Goal: Contribute content: Add original content to the website for others to see

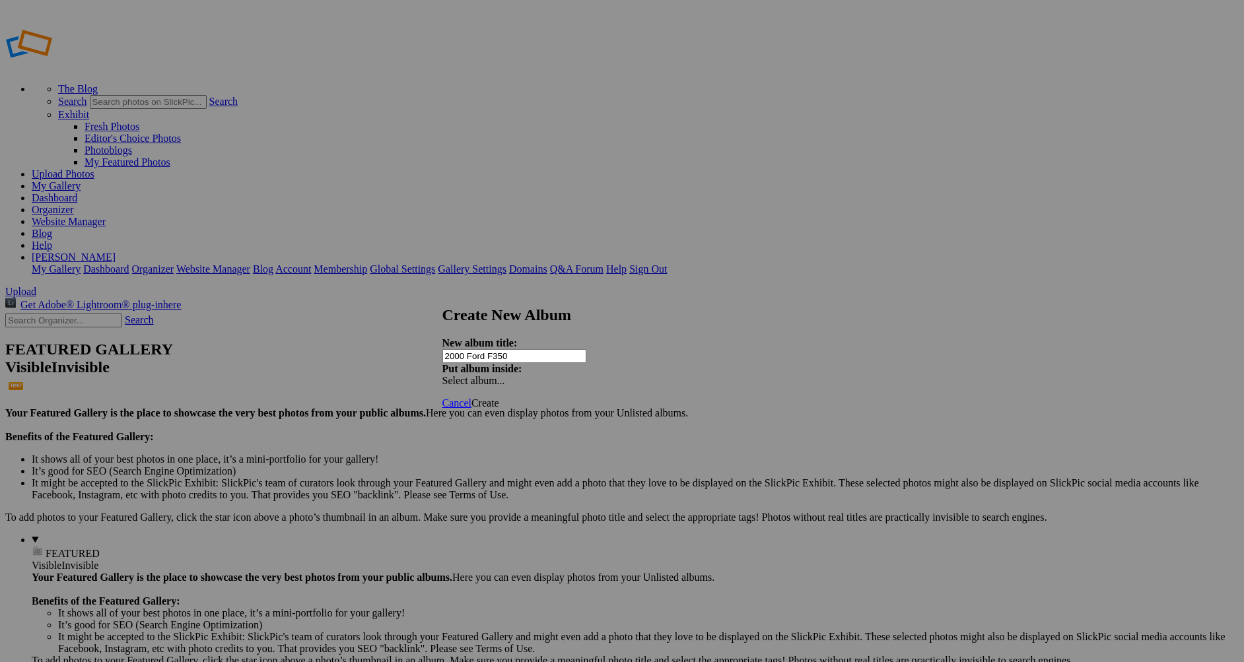
type input "2000 Ford F350"
click at [499, 397] on link "Create" at bounding box center [485, 402] width 28 height 11
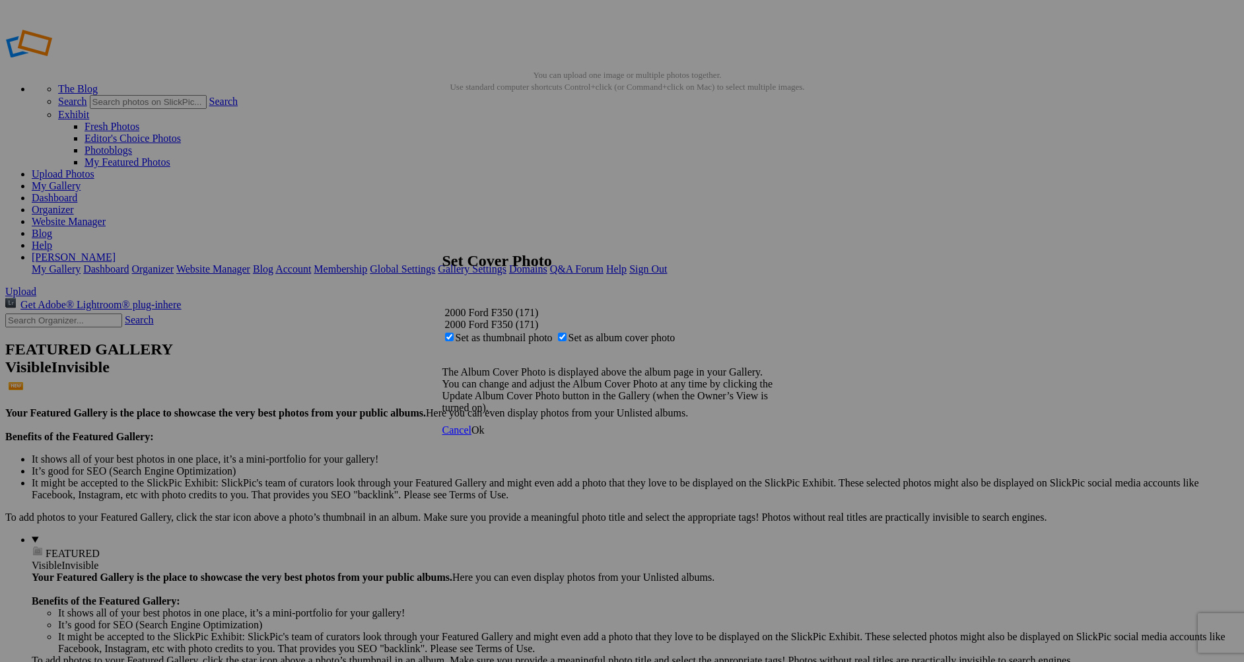
click at [485, 436] on link "Ok" at bounding box center [477, 429] width 13 height 11
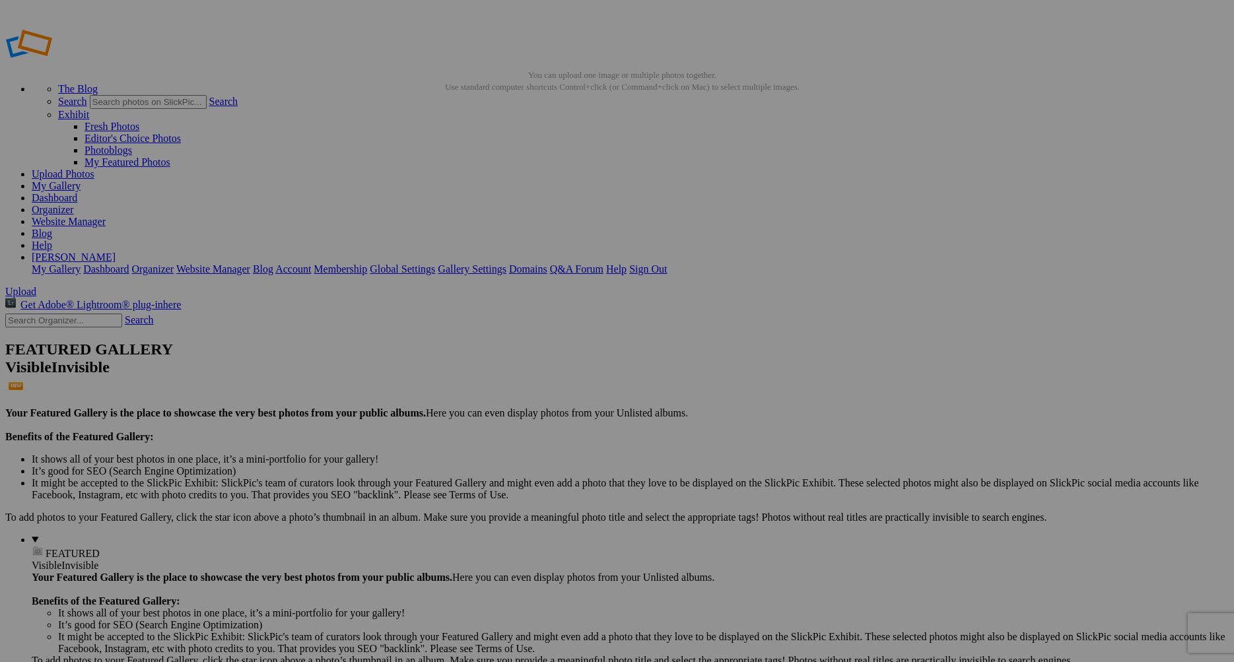
click at [81, 180] on link "My Gallery" at bounding box center [56, 185] width 49 height 11
